Goal: Task Accomplishment & Management: Manage account settings

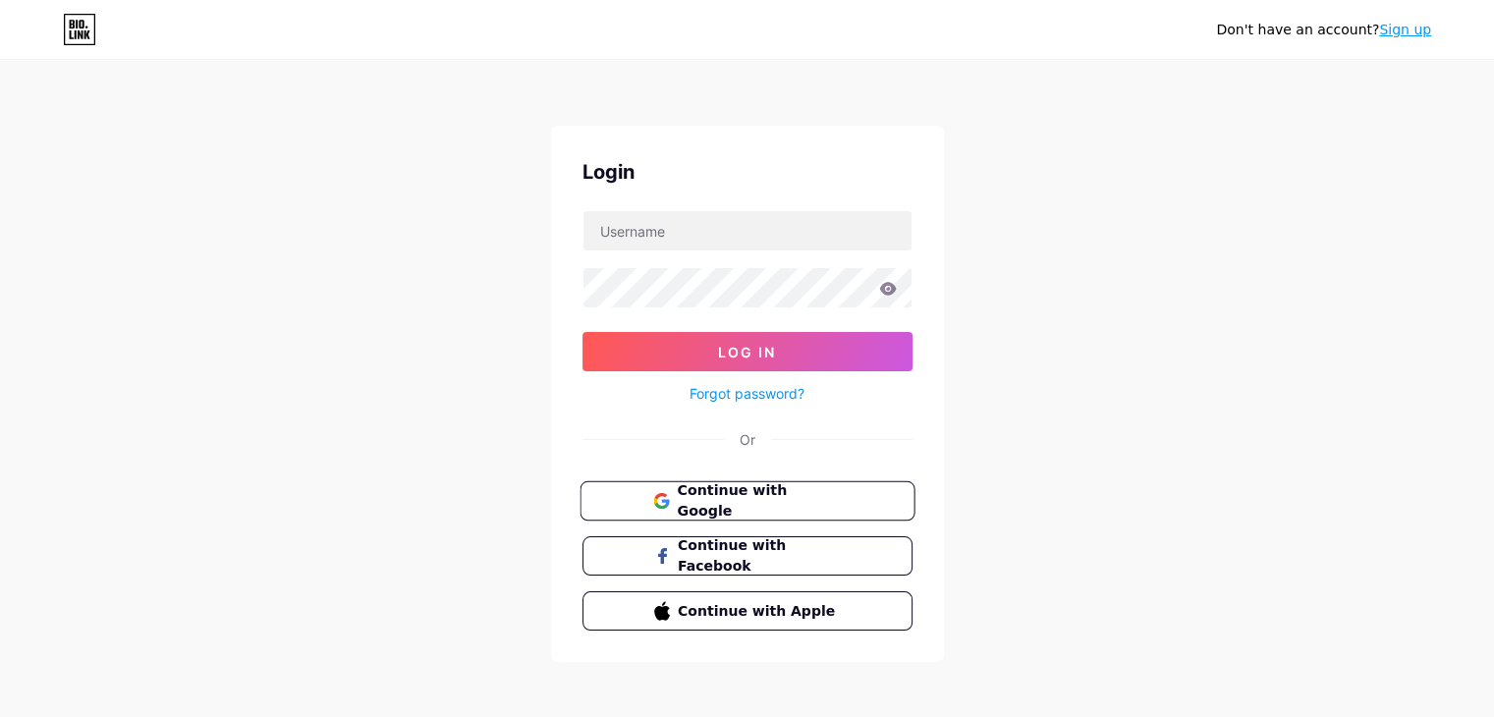
click at [798, 501] on span "Continue with Google" at bounding box center [759, 501] width 164 height 42
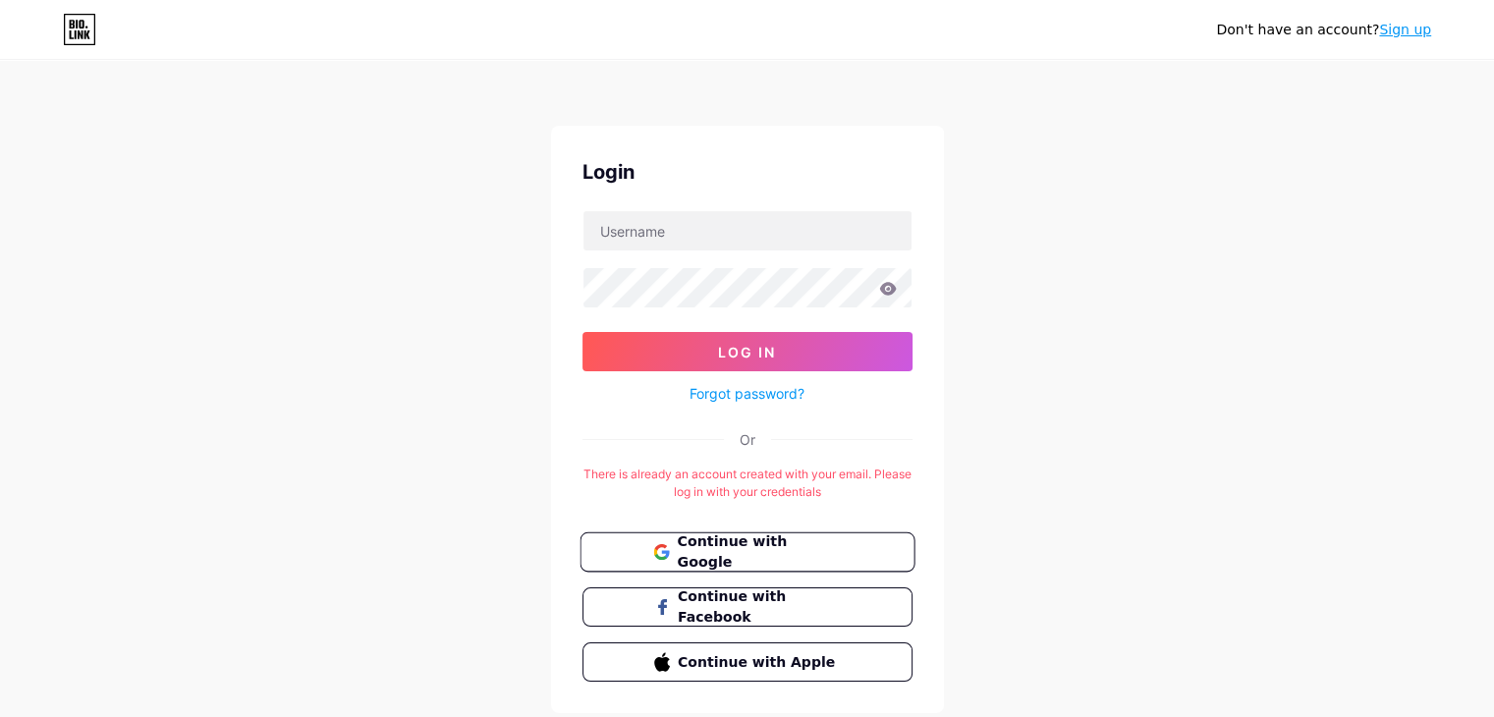
click at [751, 548] on span "Continue with Google" at bounding box center [759, 552] width 164 height 42
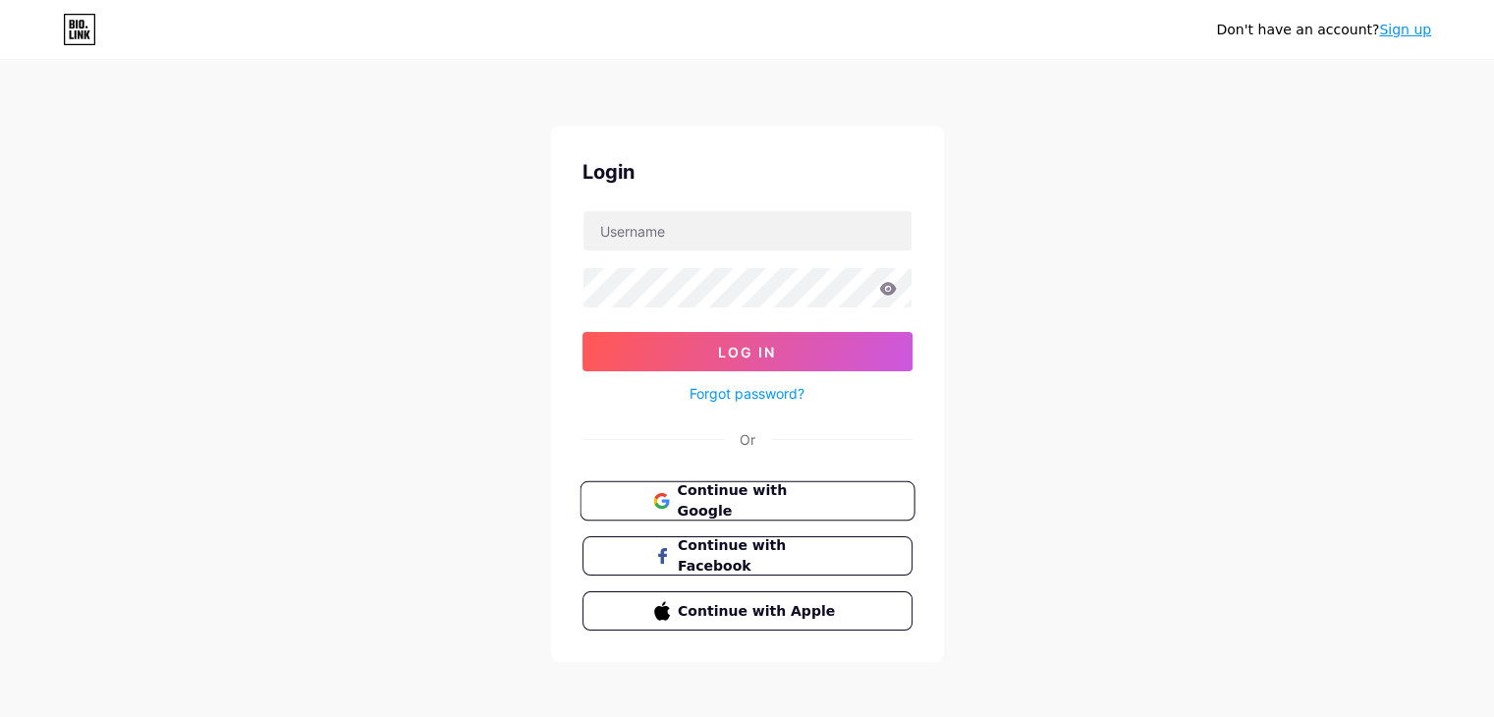
click at [786, 503] on span "Continue with Google" at bounding box center [759, 501] width 164 height 42
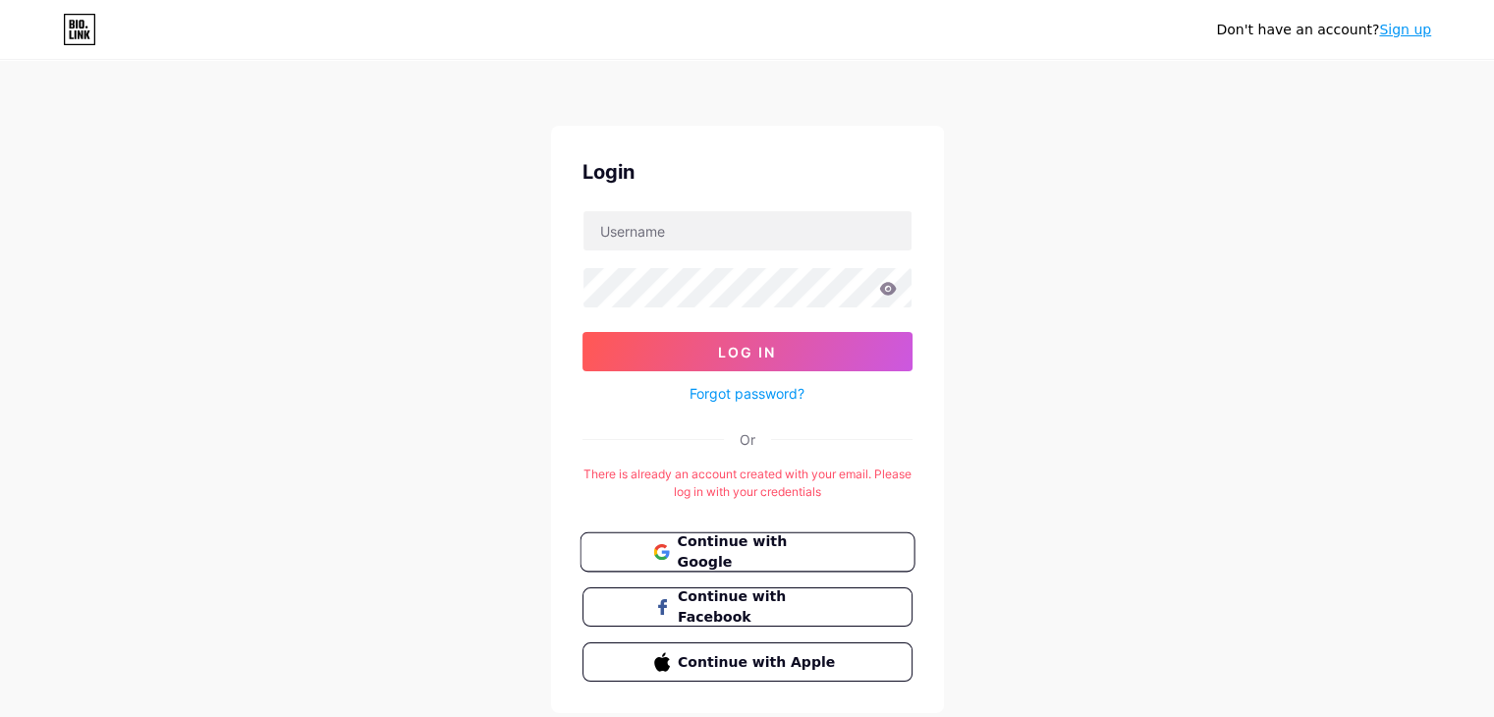
click at [798, 557] on span "Continue with Google" at bounding box center [759, 552] width 164 height 42
click at [801, 547] on span "Continue with Google" at bounding box center [759, 552] width 164 height 42
